Goal: Transaction & Acquisition: Purchase product/service

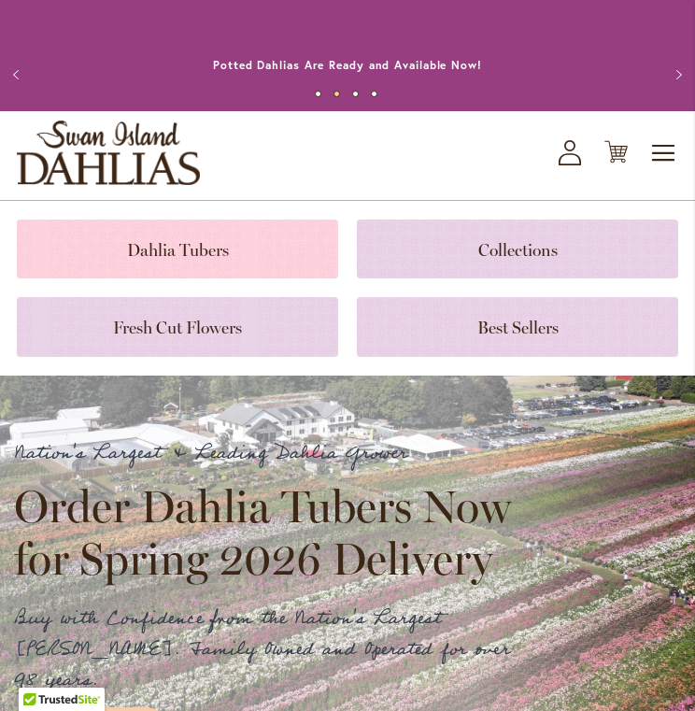
click at [164, 255] on link at bounding box center [177, 248] width 321 height 59
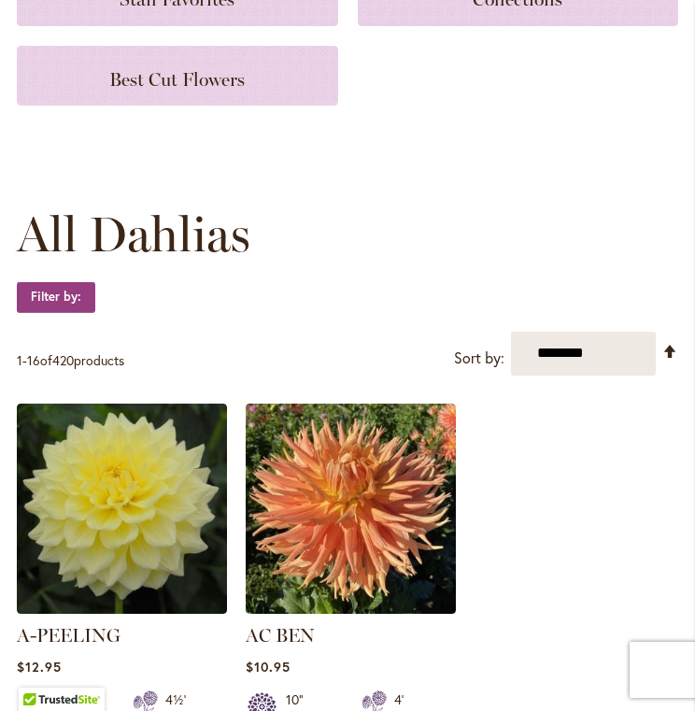
scroll to position [390, 0]
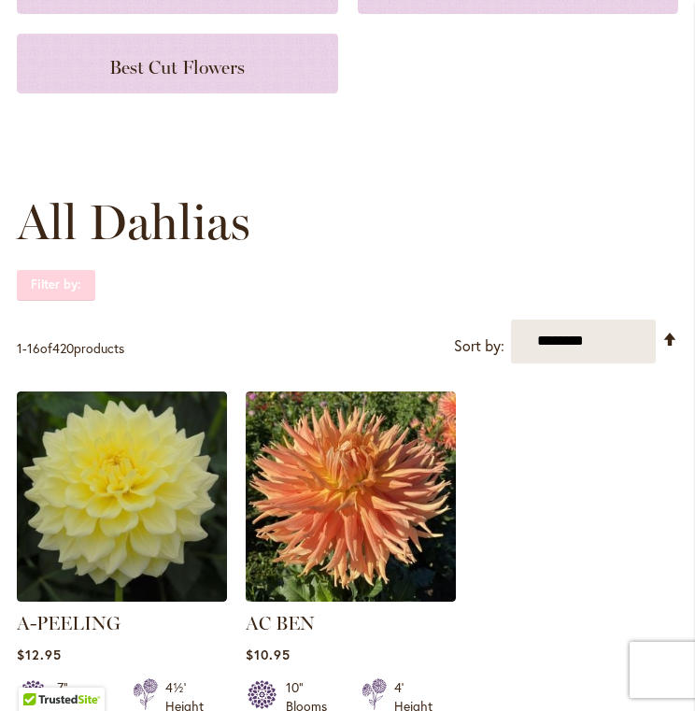
click at [66, 288] on strong "Filter by:" at bounding box center [56, 285] width 78 height 32
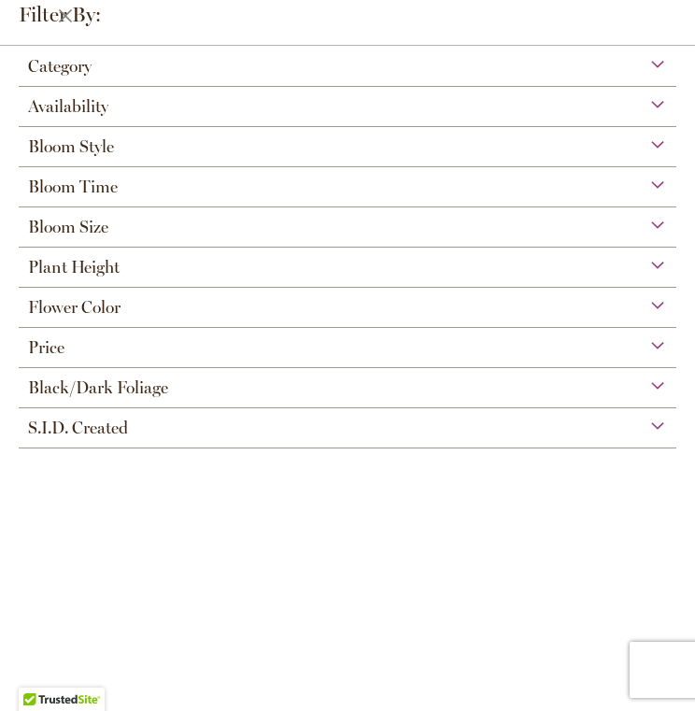
click at [69, 305] on span "Flower Color" at bounding box center [74, 307] width 92 height 21
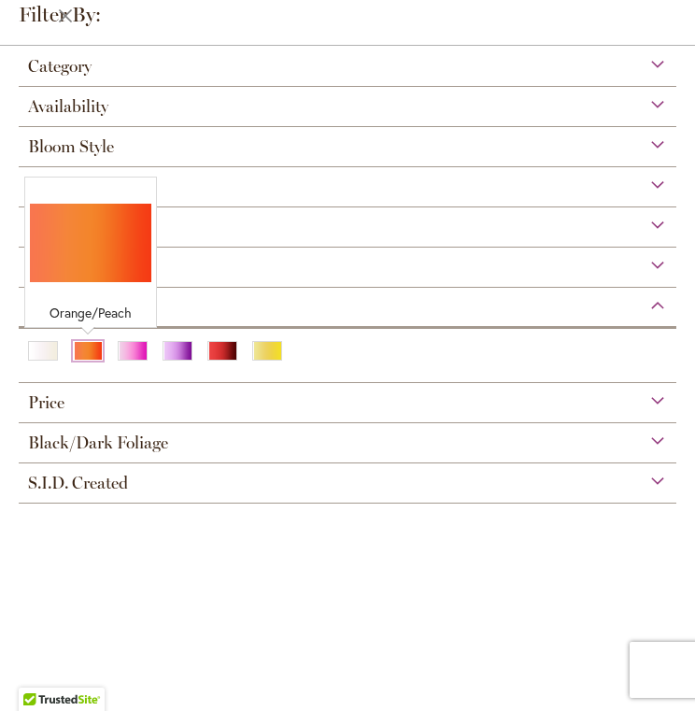
click at [91, 354] on div "Orange/Peach" at bounding box center [88, 351] width 30 height 20
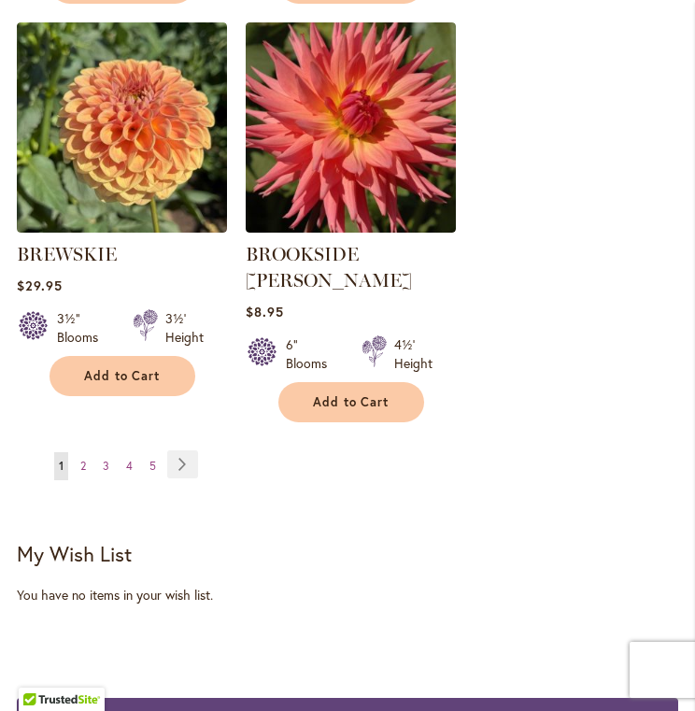
scroll to position [3388, 0]
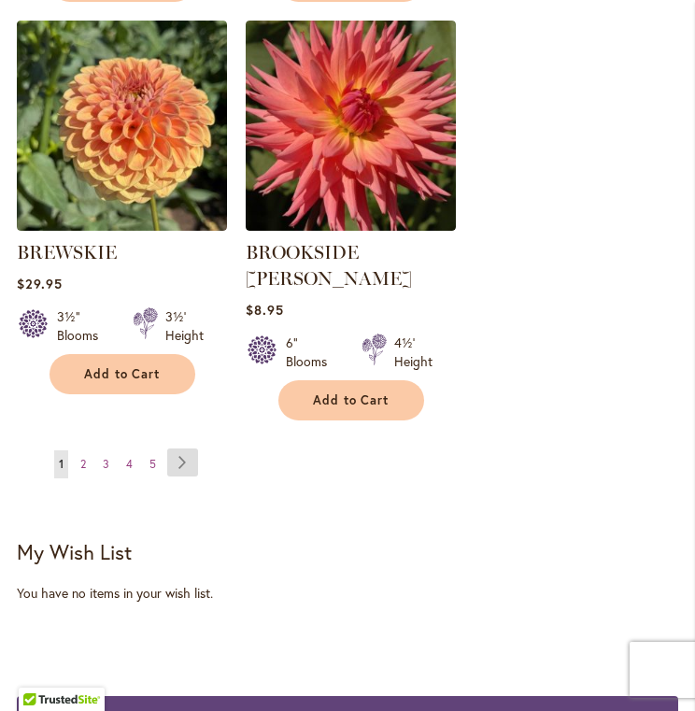
click at [182, 448] on link "Page Next" at bounding box center [182, 462] width 31 height 28
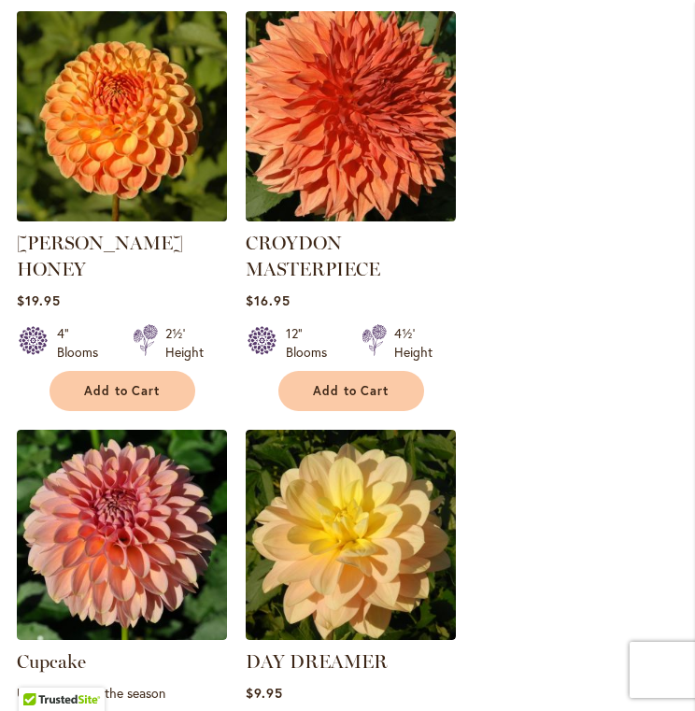
scroll to position [2242, 0]
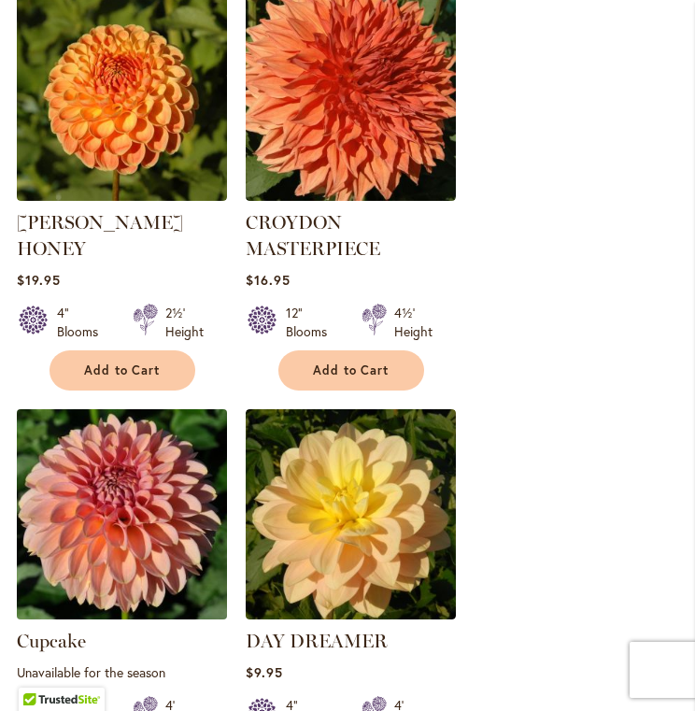
click at [138, 514] on img at bounding box center [121, 513] width 220 height 220
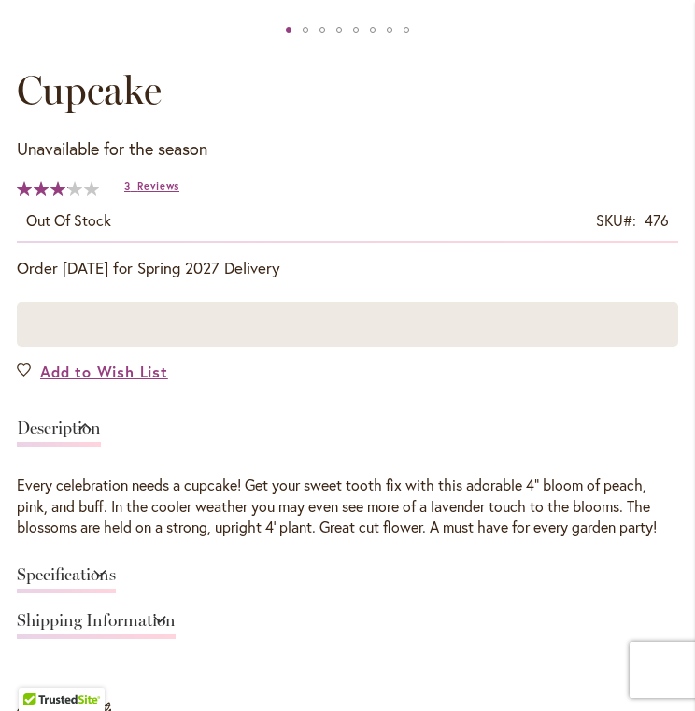
scroll to position [950, 0]
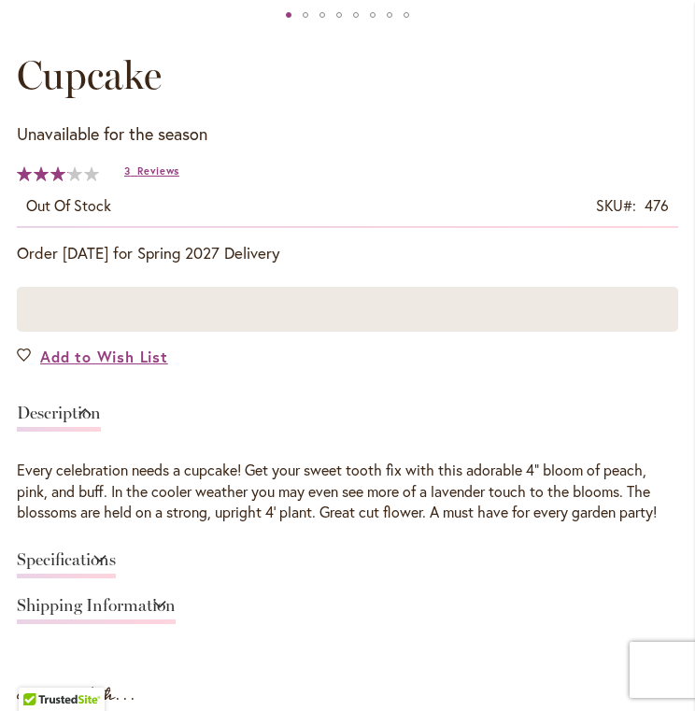
click at [116, 551] on link "Specifications" at bounding box center [66, 564] width 99 height 27
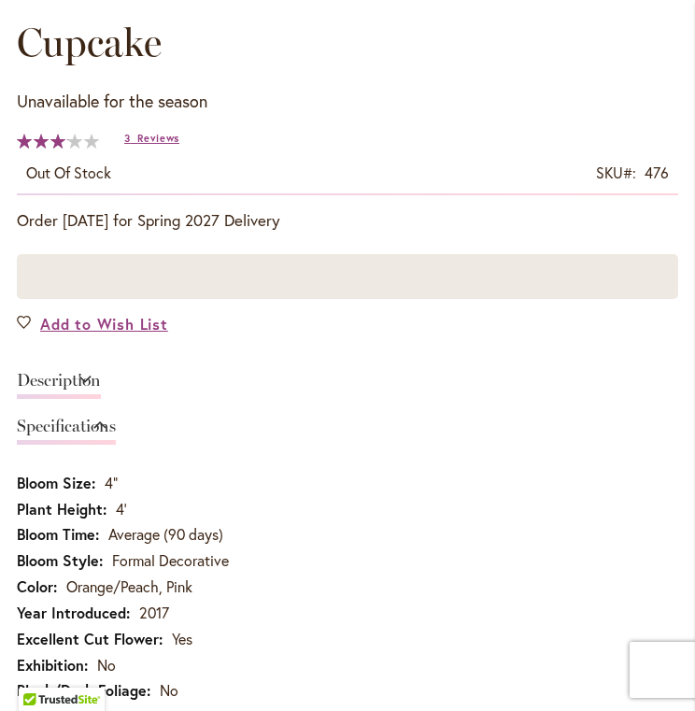
scroll to position [1020, 0]
